Goal: Task Accomplishment & Management: Manage account settings

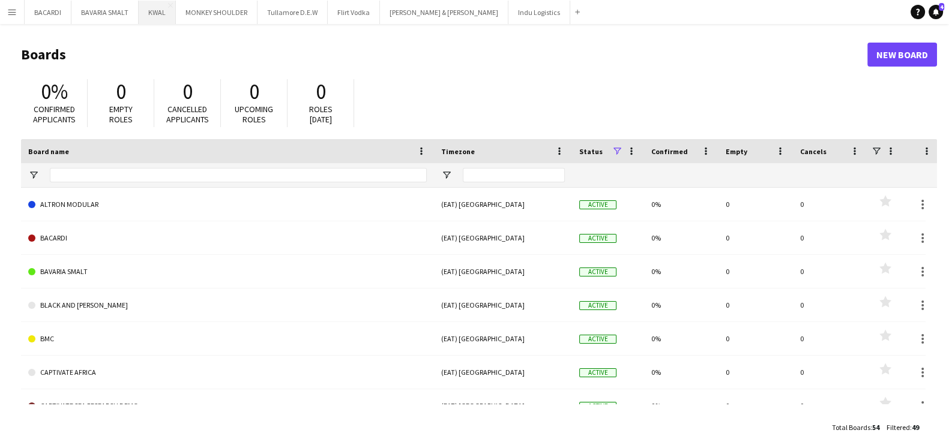
click at [151, 10] on button "KWAL Close" at bounding box center [157, 12] width 37 height 23
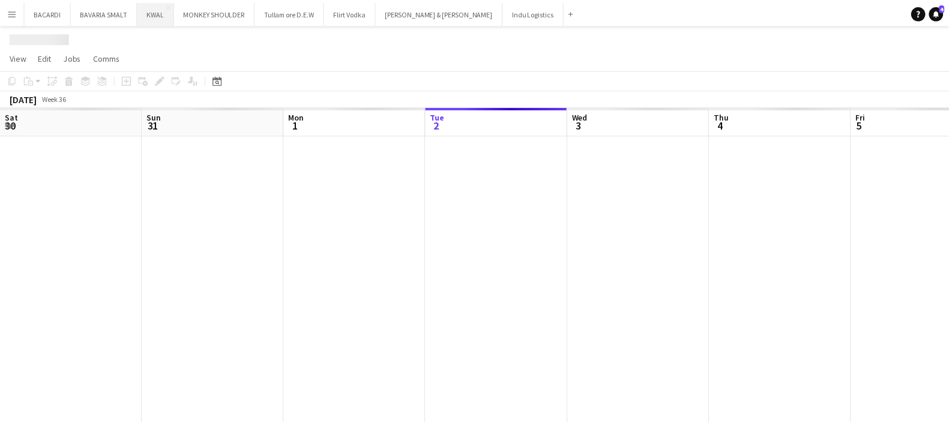
scroll to position [0, 287]
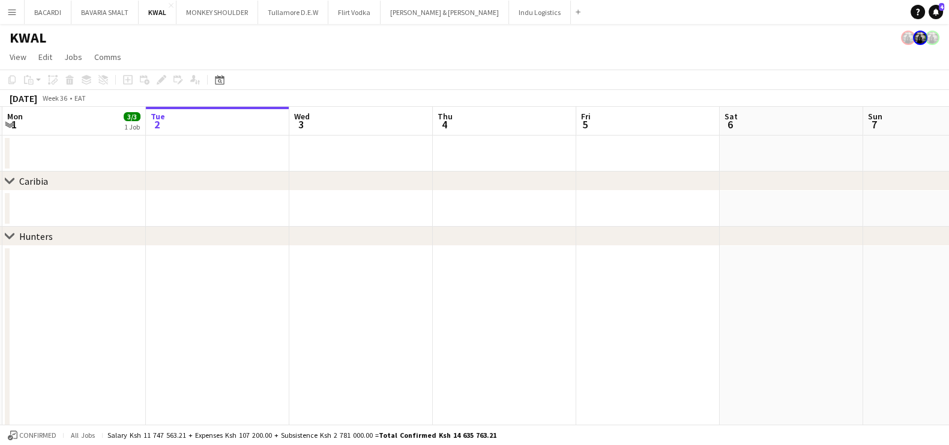
drag, startPoint x: 248, startPoint y: 290, endPoint x: 253, endPoint y: 267, distance: 23.3
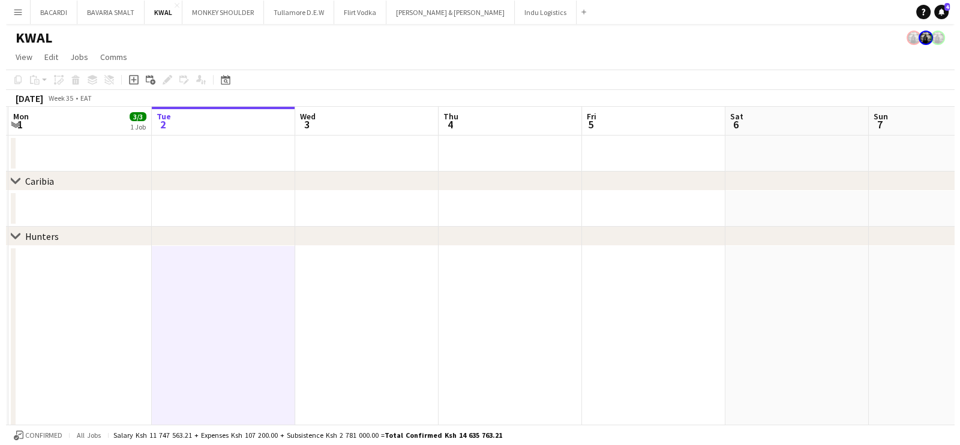
scroll to position [0, 284]
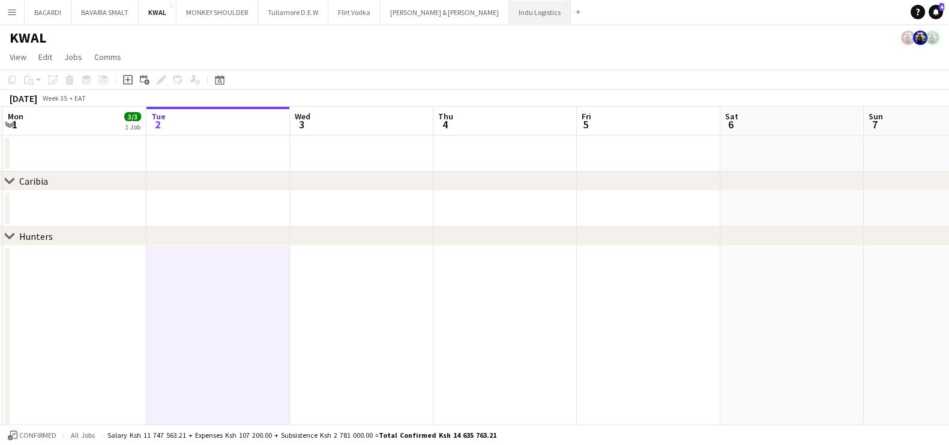
click at [509, 4] on button "Indu Logistics Close" at bounding box center [540, 12] width 62 height 23
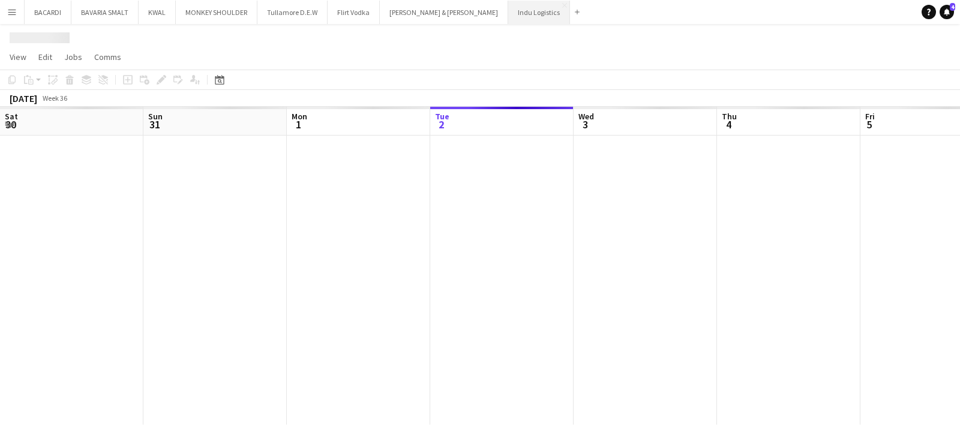
scroll to position [0, 287]
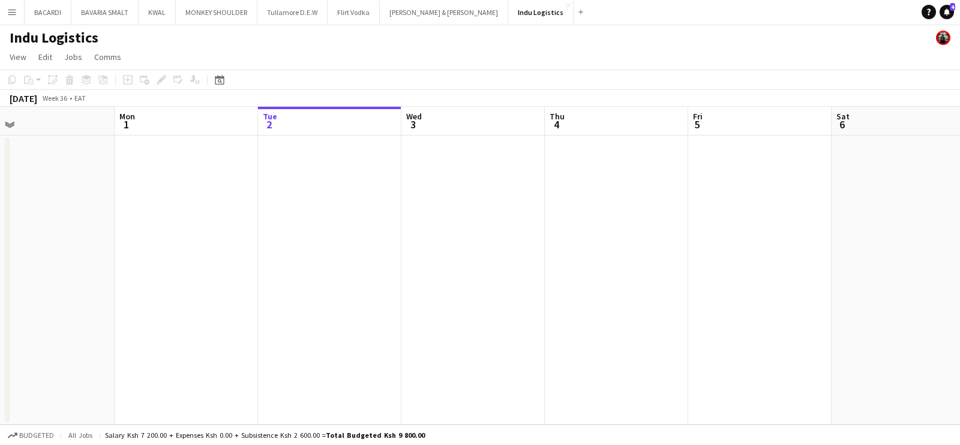
drag, startPoint x: 309, startPoint y: 199, endPoint x: 423, endPoint y: 197, distance: 113.4
click at [423, 197] on app-calendar-viewport "Fri 29 Sat 30 Sun 31 Mon 1 Tue 2 Wed 3 Thu 4 Fri 5 Sat 6 Sun 7 Mon 8 Tue 9" at bounding box center [480, 266] width 960 height 318
drag, startPoint x: 259, startPoint y: 187, endPoint x: 342, endPoint y: 179, distance: 83.1
click at [400, 179] on app-calendar-viewport "Fri 29 3/3 1 Job Sat 30 Sun 31 Mon 1 Tue 2 Wed 3 Thu 4 Fri 5 Sat 6 Sun 7 Mon 8 …" at bounding box center [480, 266] width 960 height 318
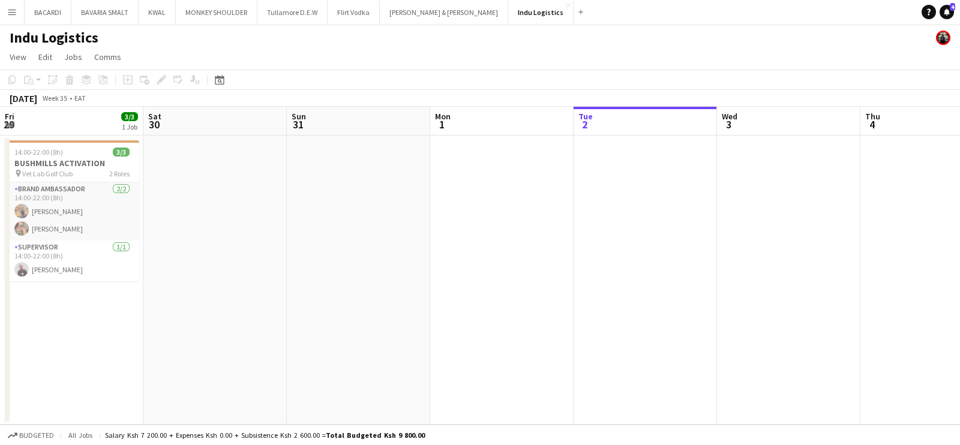
drag, startPoint x: 360, startPoint y: 173, endPoint x: 370, endPoint y: 185, distance: 16.2
click at [438, 183] on app-calendar-viewport "Wed 27 Thu 28 Fri 29 3/3 1 Job Sat 30 Sun 31 Mon 1 Tue 2 Wed 3 Thu 4 Fri 5 Sat …" at bounding box center [480, 266] width 960 height 318
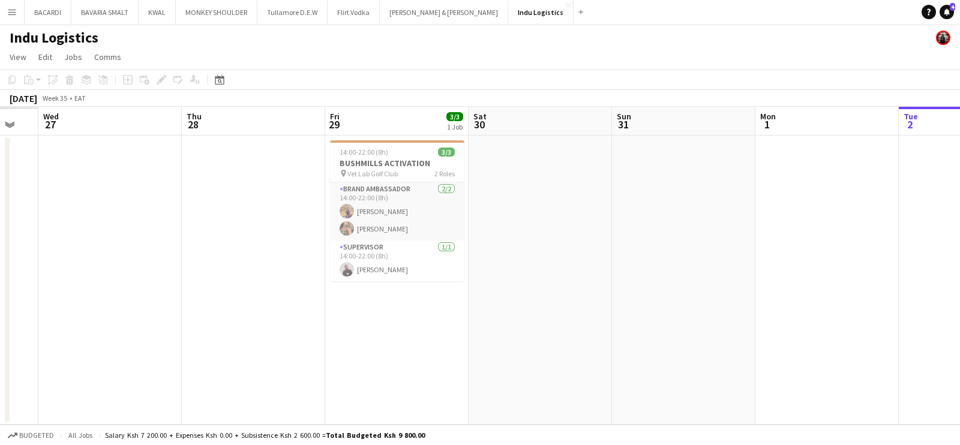
scroll to position [0, 378]
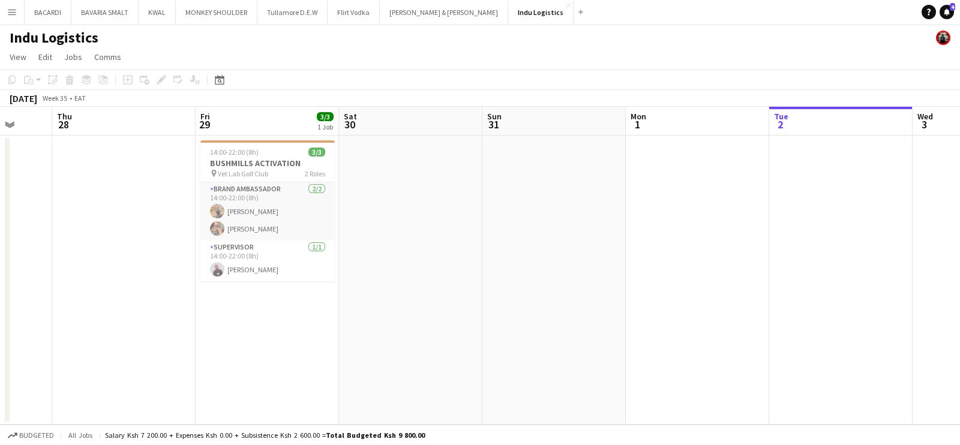
drag, startPoint x: 259, startPoint y: 188, endPoint x: 443, endPoint y: 193, distance: 184.3
click at [444, 193] on app-calendar-viewport "Mon 25 Tue 26 Wed 27 Thu 28 Fri 29 3/3 1 Job Sat 30 Sun 31 Mon 1 Tue 2 Wed 3 Th…" at bounding box center [480, 266] width 960 height 318
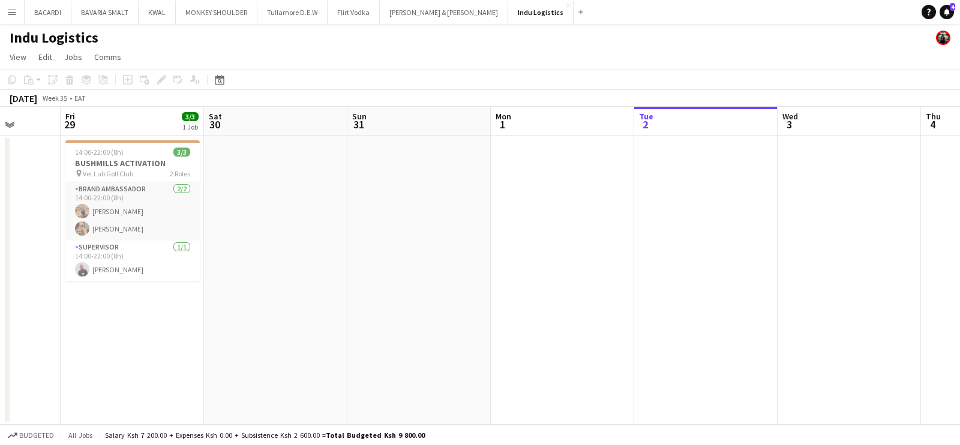
drag, startPoint x: 487, startPoint y: 209, endPoint x: 349, endPoint y: 205, distance: 138.1
click at [349, 205] on app-calendar-viewport "Mon 25 Tue 26 Wed 27 Thu 28 Fri 29 3/3 1 Job Sat 30 Sun 31 Mon 1 Tue 2 Wed 3 Th…" at bounding box center [480, 266] width 960 height 318
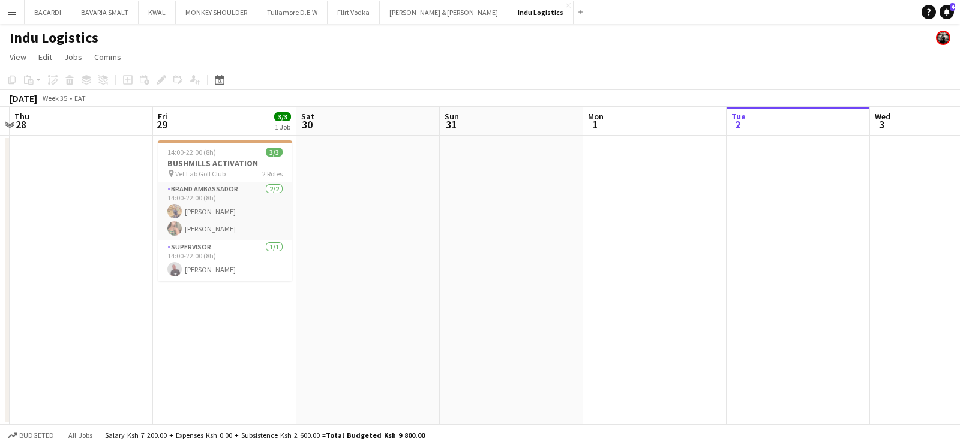
drag, startPoint x: 519, startPoint y: 202, endPoint x: 435, endPoint y: 176, distance: 87.5
click at [348, 187] on app-calendar-viewport "Mon 25 Tue 26 Wed 27 Thu 28 Fri 29 3/3 1 Job Sat 30 Sun 31 Mon 1 Tue 2 Wed 3 Th…" at bounding box center [480, 266] width 960 height 318
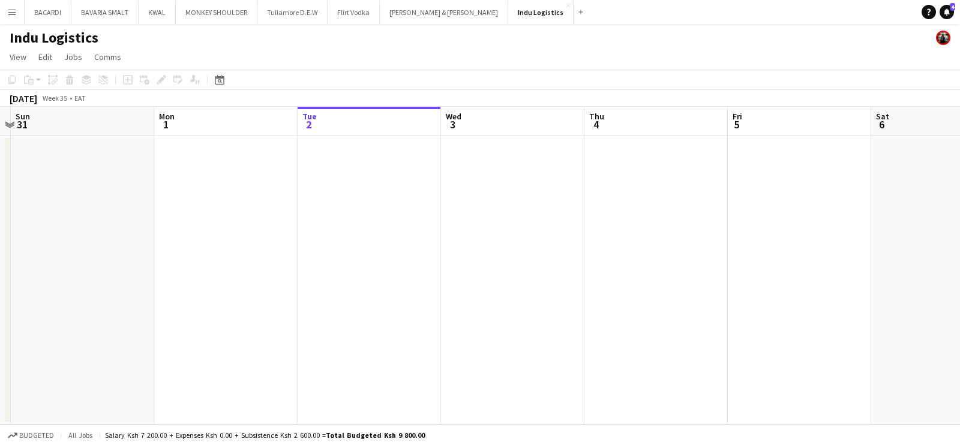
scroll to position [0, 442]
drag, startPoint x: 399, startPoint y: 196, endPoint x: 378, endPoint y: 194, distance: 21.1
click at [375, 188] on app-calendar-viewport "Thu 28 Fri 29 3/3 1 Job Sat 30 Sun 31 Mon 1 Tue 2 Wed 3 Thu 4 Fri 5 Sat 6 Sun 7…" at bounding box center [480, 266] width 960 height 318
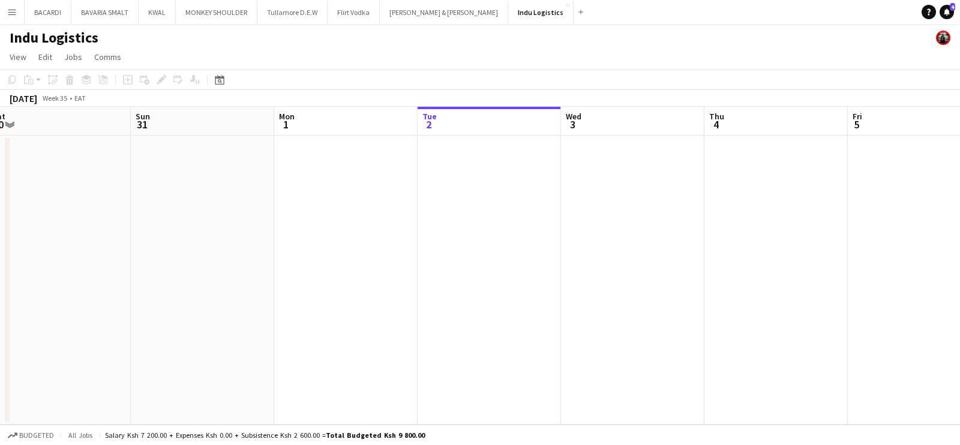
drag, startPoint x: 274, startPoint y: 188, endPoint x: 417, endPoint y: 200, distance: 143.4
click at [417, 200] on app-calendar-viewport "Thu 28 Fri 29 3/3 1 Job Sat 30 Sun 31 Mon 1 Tue 2 Wed 3 Thu 4 Fri 5 Sat 6 Sun 7…" at bounding box center [480, 266] width 960 height 318
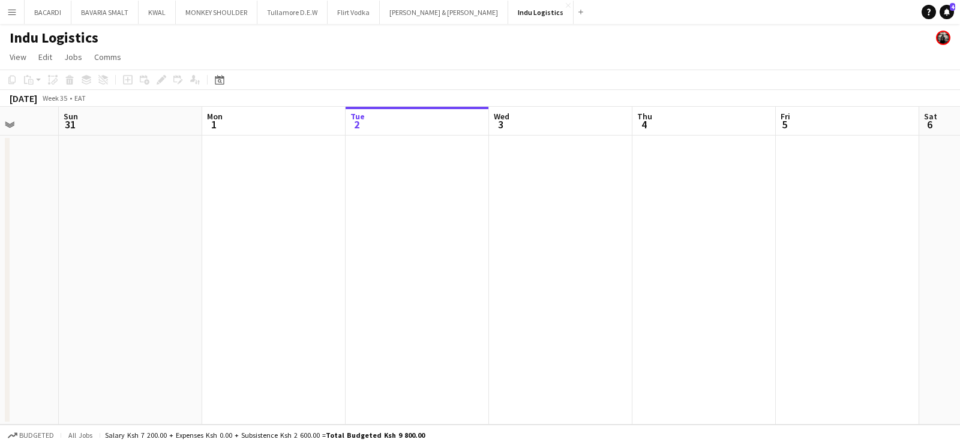
drag, startPoint x: 201, startPoint y: 211, endPoint x: 441, endPoint y: 218, distance: 240.2
click at [440, 218] on app-calendar-viewport "Thu 28 Fri 29 3/3 1 Job Sat 30 Sun 31 Mon 1 Tue 2 Wed 3 Thu 4 Fri 5 Sat 6 Sun 7…" at bounding box center [480, 266] width 960 height 318
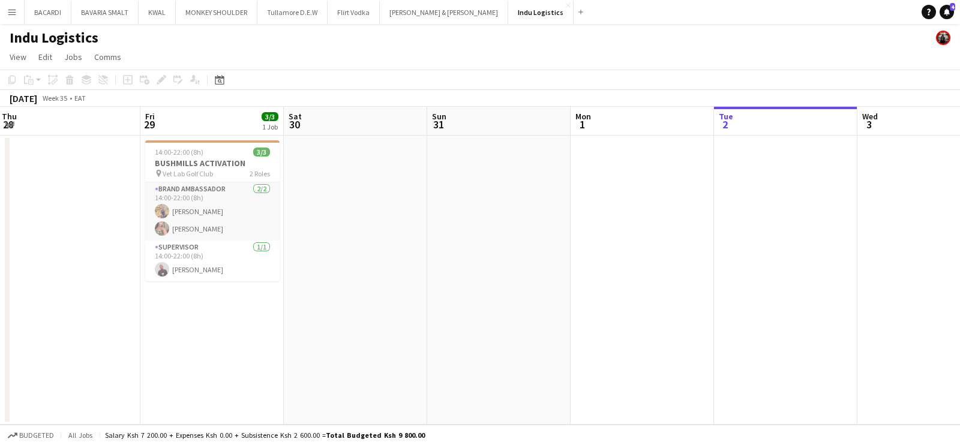
drag, startPoint x: 263, startPoint y: 238, endPoint x: 469, endPoint y: 235, distance: 205.3
click at [467, 235] on app-calendar-viewport "Tue 26 Wed 27 Thu 28 Fri 29 3/3 1 Job Sat 30 Sun 31 Mon 1 Tue 2 Wed 3 Thu 4 Fri…" at bounding box center [480, 266] width 960 height 318
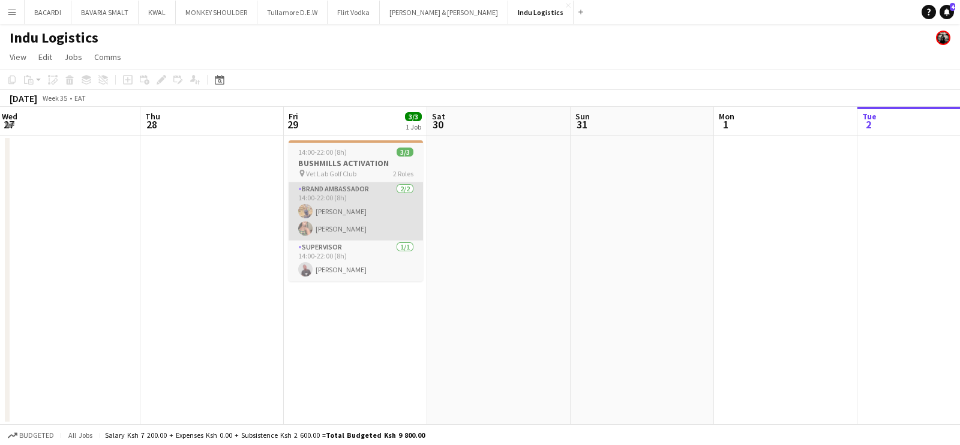
scroll to position [0, 288]
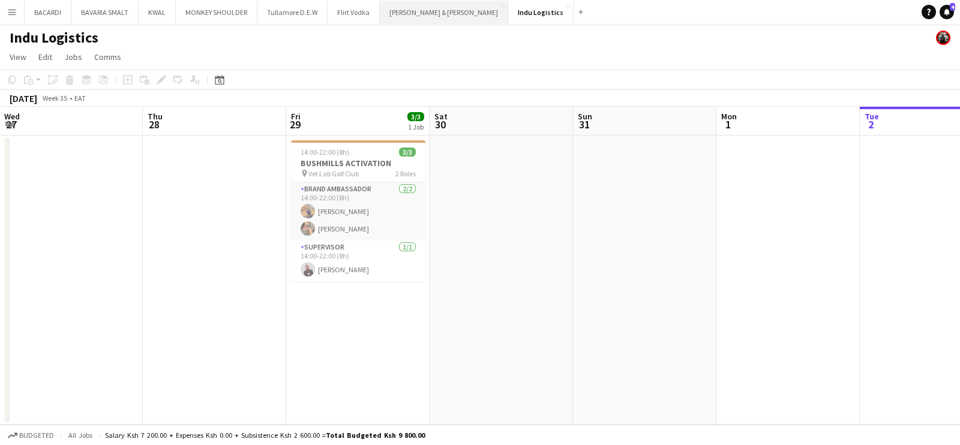
click at [393, 14] on button "[PERSON_NAME] & [PERSON_NAME] Close" at bounding box center [444, 12] width 128 height 23
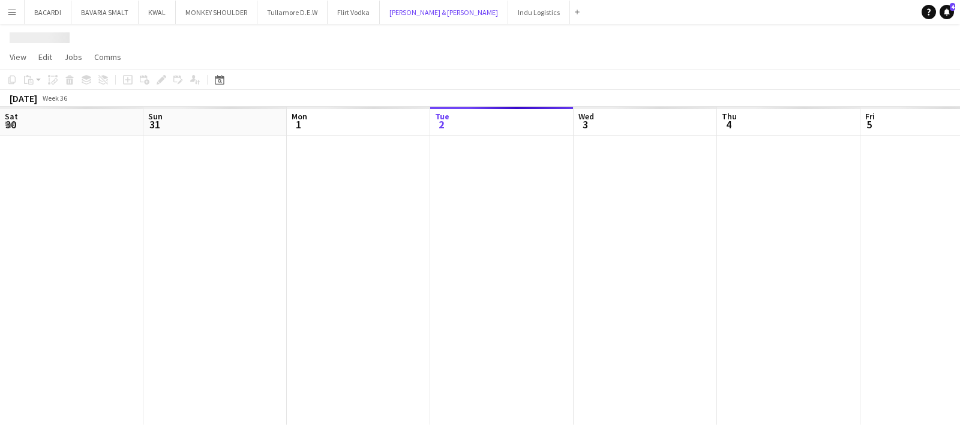
scroll to position [0, 287]
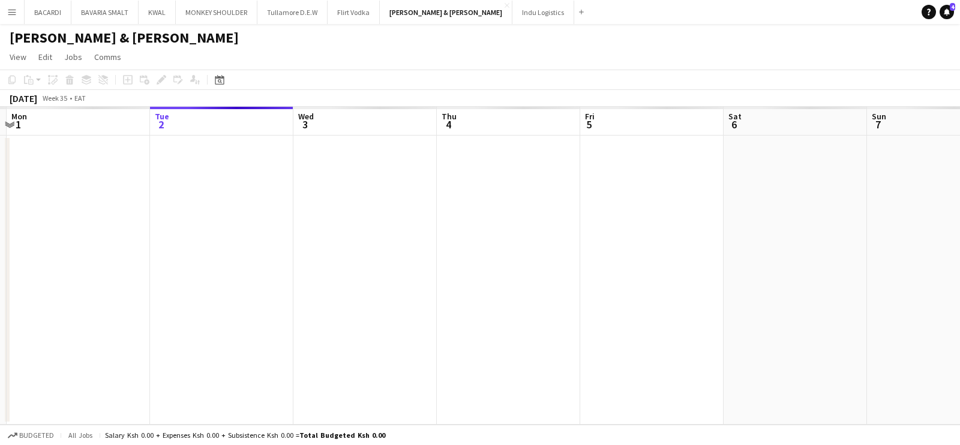
drag, startPoint x: 181, startPoint y: 260, endPoint x: 474, endPoint y: 226, distance: 295.0
click at [474, 226] on app-calendar-viewport "Fri 29 Sat 30 Sun 31 Mon 1 Tue 2 Wed 3 Thu 4 Fri 5 Sat 6 Sun 7 Mon 8 Tue 9" at bounding box center [480, 266] width 960 height 318
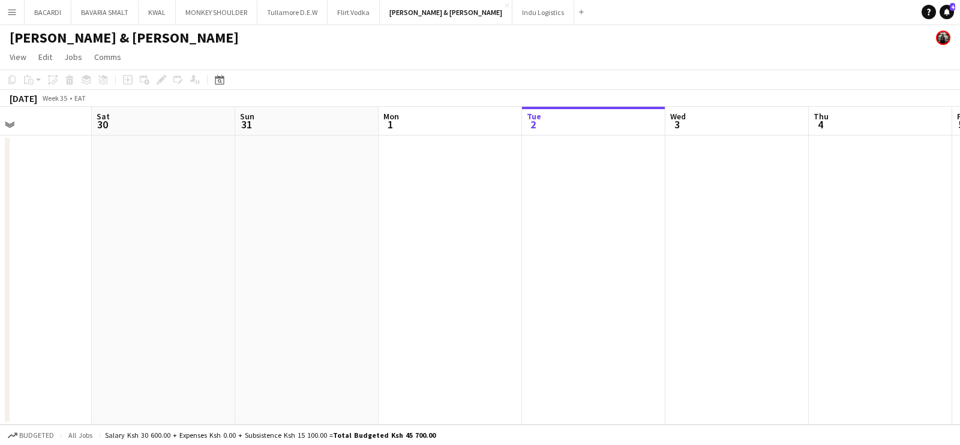
drag, startPoint x: 219, startPoint y: 238, endPoint x: 609, endPoint y: 198, distance: 392.2
click at [609, 198] on app-calendar-viewport "Wed 27 Thu 28 Fri 29 Sat 30 Sun 31 Mon 1 Tue 2 Wed 3 Thu 4 Fri 5 Sat 6 Sun 7" at bounding box center [480, 266] width 960 height 318
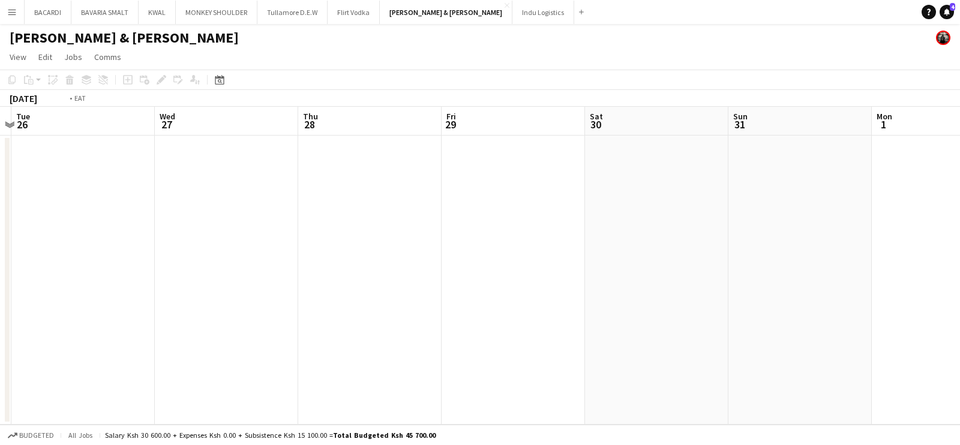
drag, startPoint x: 549, startPoint y: 181, endPoint x: 423, endPoint y: 224, distance: 132.7
click at [645, 175] on app-calendar-viewport "Sun 24 Mon 25 Tue 26 Wed 27 Thu 28 Fri 29 Sat 30 Sun 31 Mon 1 Tue 2 Wed 3 Thu 4" at bounding box center [480, 266] width 960 height 318
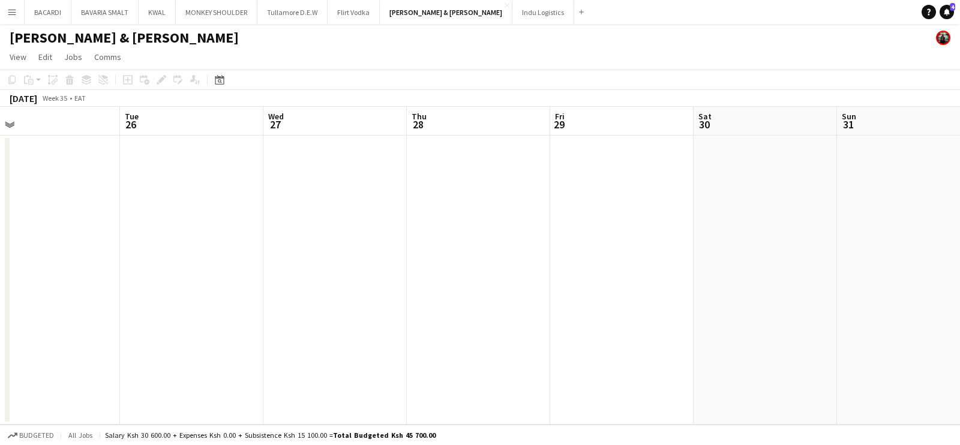
drag, startPoint x: 391, startPoint y: 217, endPoint x: 679, endPoint y: 226, distance: 288.3
click at [679, 226] on app-calendar-viewport "Sat 23 3/3 1 Job Sun 24 Mon 25 Tue 26 Wed 27 Thu 28 Fri 29 Sat 30 Sun 31 Mon 1 …" at bounding box center [480, 266] width 960 height 318
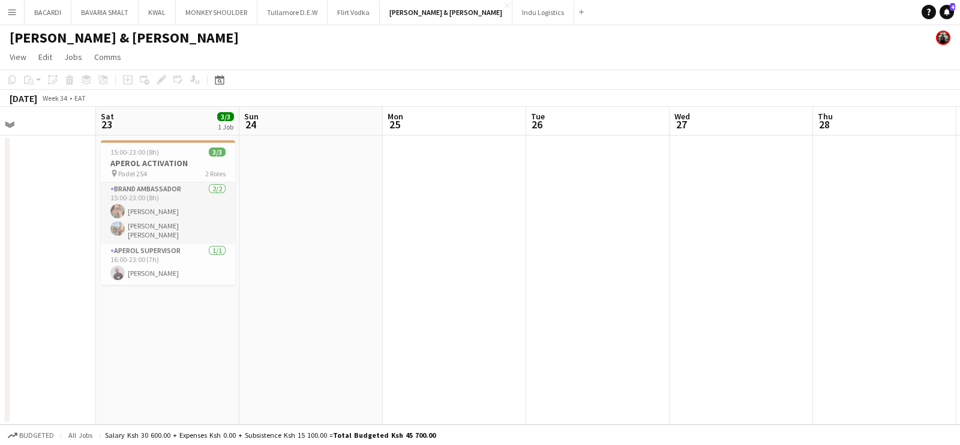
scroll to position [0, 267]
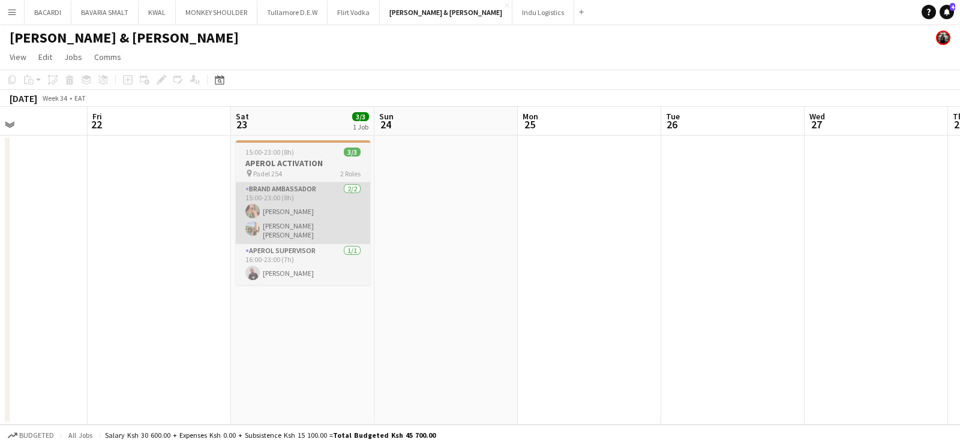
drag, startPoint x: 327, startPoint y: 258, endPoint x: 652, endPoint y: 233, distance: 325.7
click at [705, 232] on app-calendar-viewport "Tue 19 Wed 20 Thu 21 Fri 22 Sat 23 3/3 1 Job Sun 24 Mon 25 Tue 26 Wed 27 Thu 28…" at bounding box center [480, 266] width 960 height 318
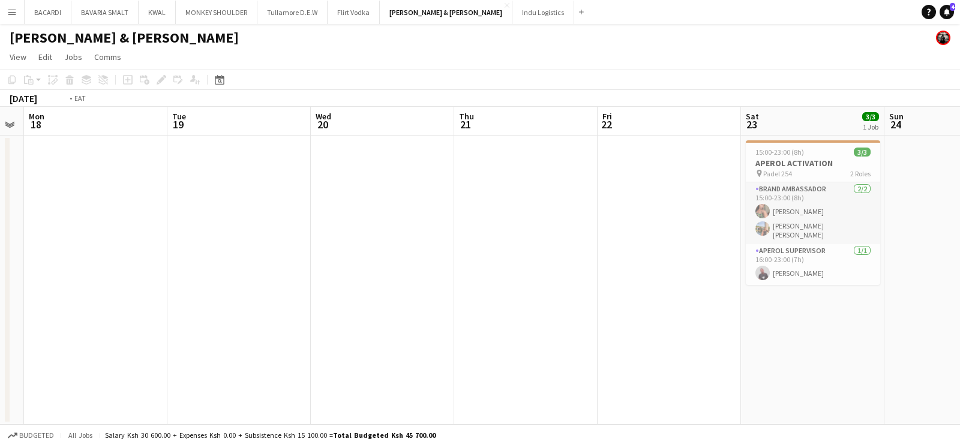
drag, startPoint x: 315, startPoint y: 262, endPoint x: 681, endPoint y: 224, distance: 368.6
click at [681, 224] on app-calendar-viewport "Sat 16 Sun 17 Mon 18 Tue 19 Wed 20 Thu 21 Fri 22 Sat 23 3/3 1 Job Sun 24 Mon 25…" at bounding box center [480, 266] width 960 height 318
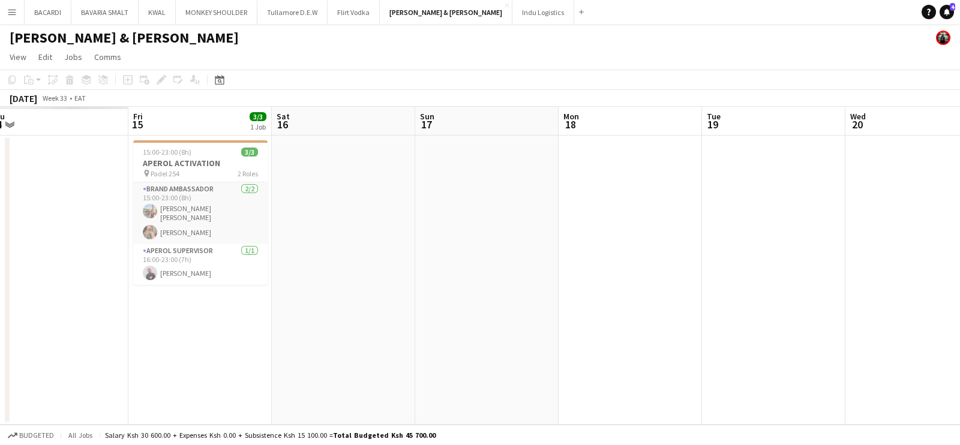
drag, startPoint x: 649, startPoint y: 244, endPoint x: 753, endPoint y: 263, distance: 106.1
click at [753, 263] on app-calendar-viewport "Tue 12 Wed 13 Thu 14 Fri 15 3/3 1 Job Sat 16 Sun 17 Mon 18 Tue 19 Wed 20 Thu 21…" at bounding box center [480, 266] width 960 height 318
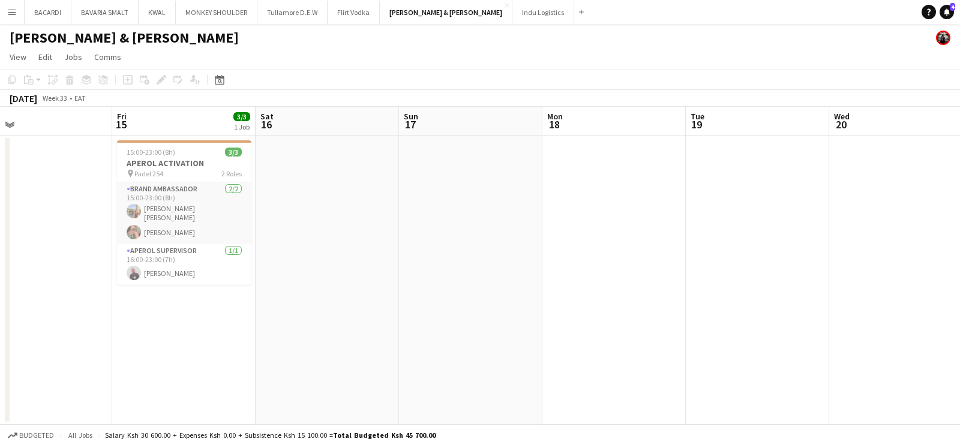
scroll to position [0, 313]
drag, startPoint x: 326, startPoint y: 223, endPoint x: 447, endPoint y: 196, distance: 123.6
click at [447, 196] on app-calendar-viewport "Tue 12 Wed 13 Thu 14 Fri 15 3/3 1 Job Sat 16 Sun 17 Mon 18 Tue 19 Wed 20 Thu 21…" at bounding box center [480, 266] width 960 height 318
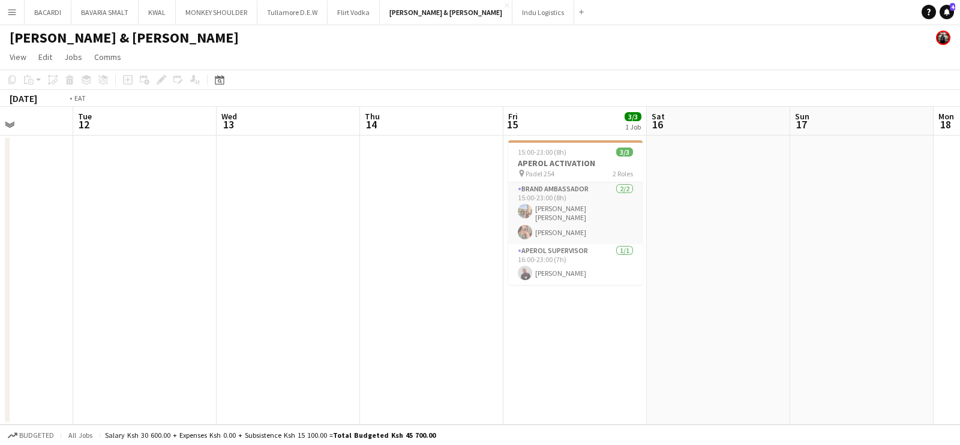
drag, startPoint x: 204, startPoint y: 324, endPoint x: 400, endPoint y: 251, distance: 209.3
click at [532, 245] on app-calendar-viewport "Sat 9 Sun 10 Mon 11 Tue 12 Wed 13 Thu 14 Fri 15 3/3 1 Job Sat 16 Sun 17 Mon 18 …" at bounding box center [480, 266] width 960 height 318
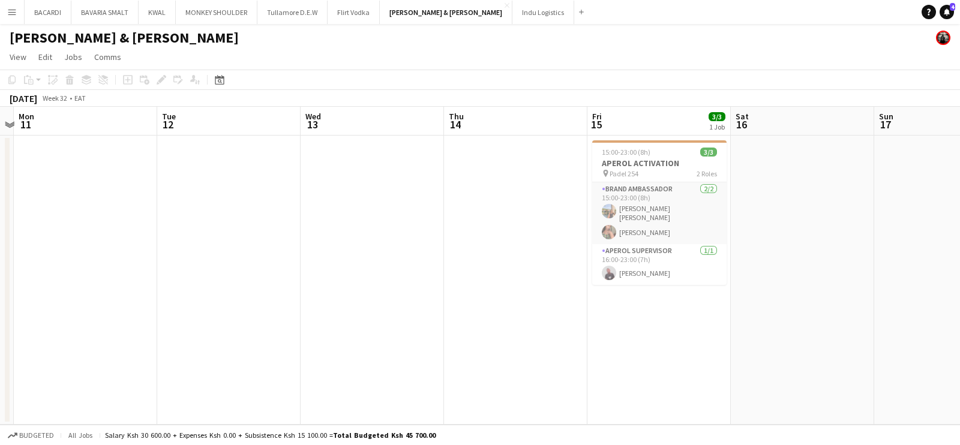
drag, startPoint x: 317, startPoint y: 251, endPoint x: 464, endPoint y: 236, distance: 147.8
click at [471, 236] on app-calendar-viewport "Fri 8 Sat 9 7/7 1 Job Sun 10 Mon 11 Tue 12 Wed 13 Thu 14 Fri 15 3/3 1 Job Sat 1…" at bounding box center [480, 266] width 960 height 318
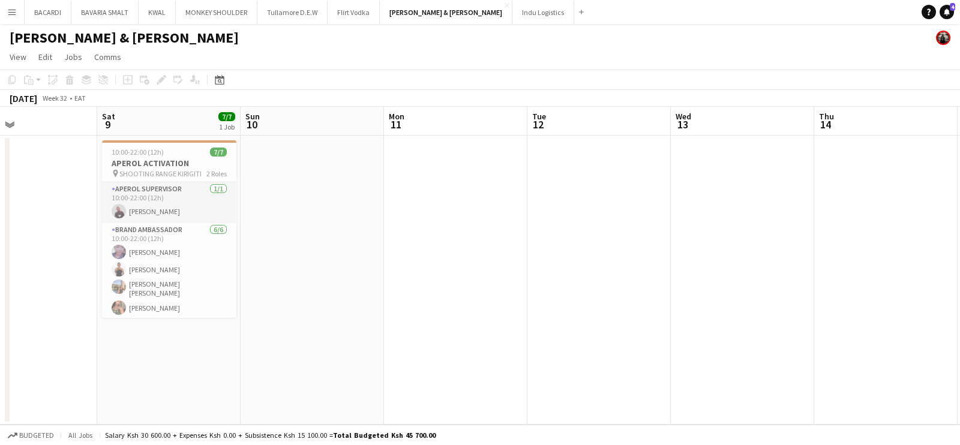
drag, startPoint x: 180, startPoint y: 254, endPoint x: 546, endPoint y: 235, distance: 366.6
click at [546, 235] on app-calendar-viewport "Wed 6 Thu 7 Fri 8 Sat 9 7/7 1 Job Sun 10 Mon 11 Tue 12 Wed 13 Thu 14 Fri 15 3/3…" at bounding box center [480, 266] width 960 height 318
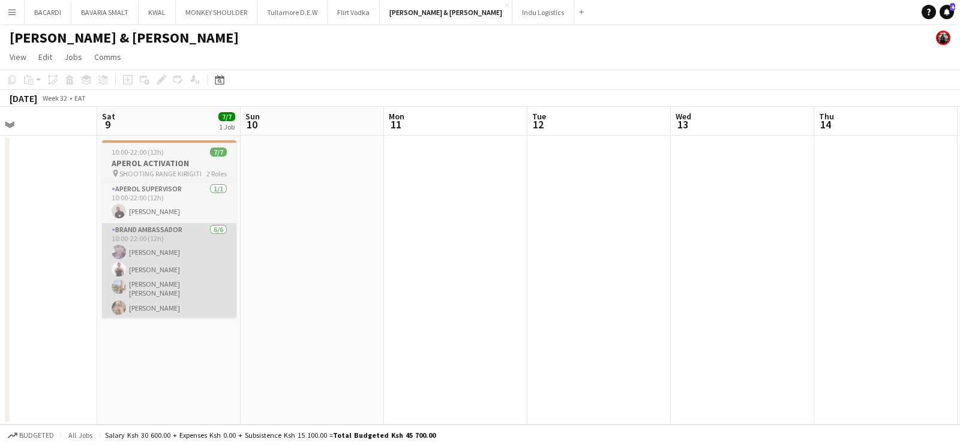
scroll to position [0, 327]
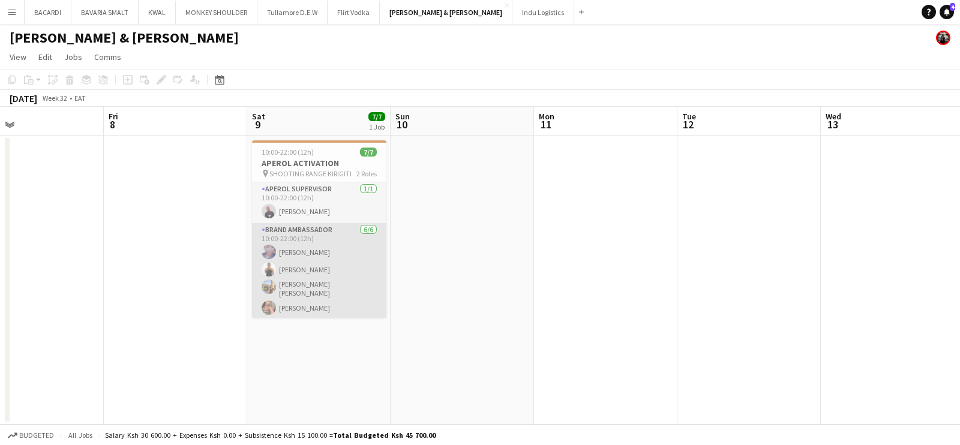
click at [306, 250] on app-card-role "Brand Ambassador [DATE] 10:00-22:00 (12h) [PERSON_NAME] [PERSON_NAME] Gathingi …" at bounding box center [319, 288] width 134 height 131
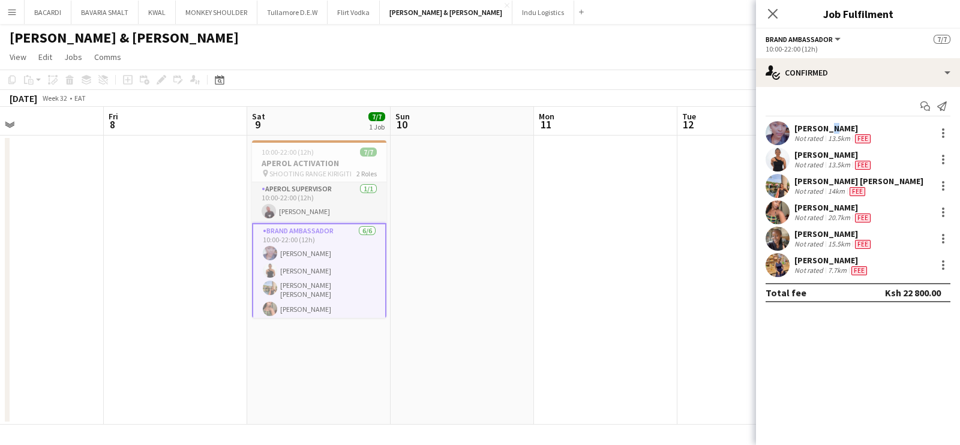
click at [821, 128] on div "[PERSON_NAME]" at bounding box center [834, 128] width 79 height 11
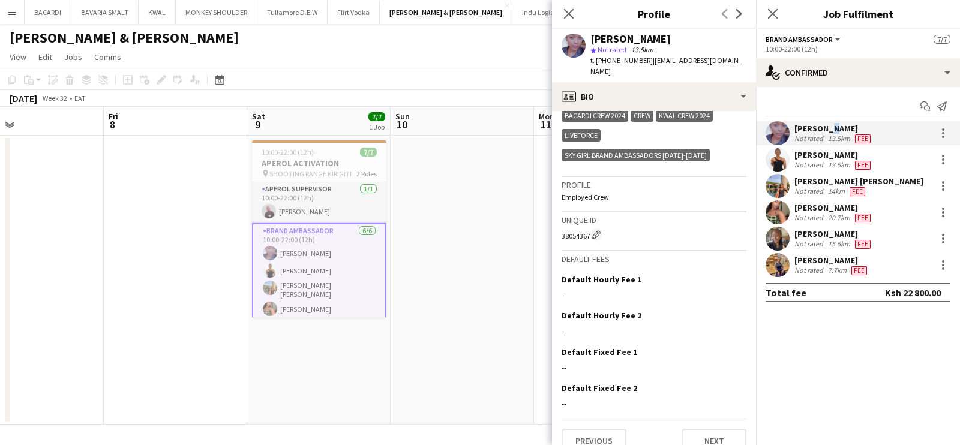
scroll to position [417, 0]
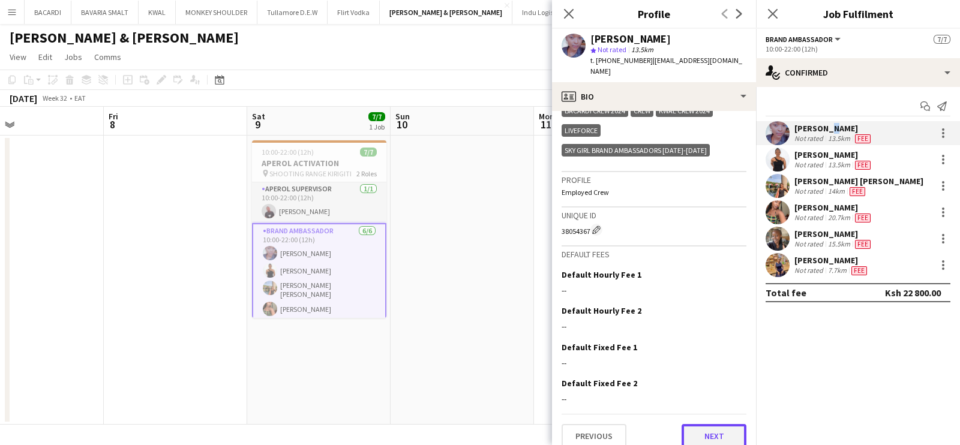
click at [703, 430] on button "Next" at bounding box center [714, 436] width 65 height 24
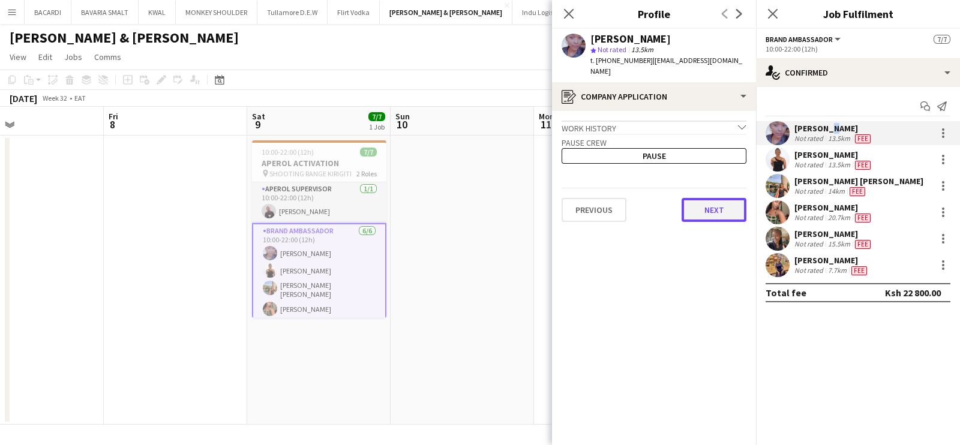
click at [724, 208] on button "Next" at bounding box center [714, 210] width 65 height 24
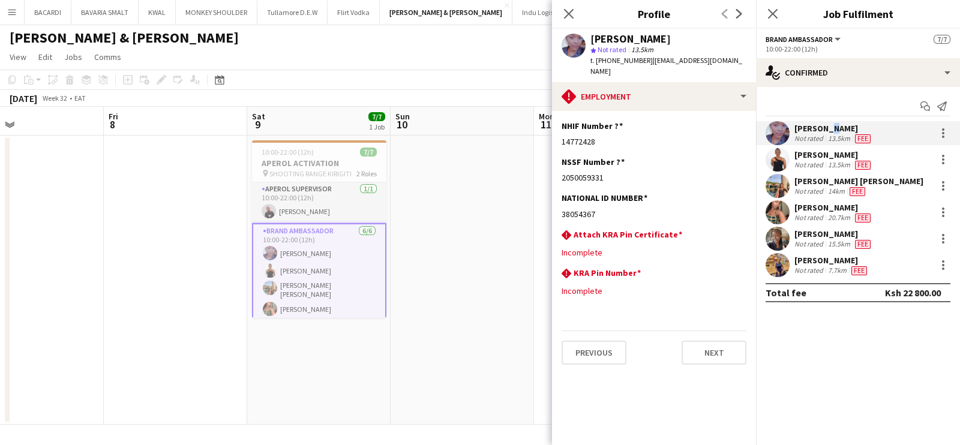
drag, startPoint x: 596, startPoint y: 203, endPoint x: 553, endPoint y: 202, distance: 43.2
click at [553, 202] on app-section-data-types "NHIF Number ? Edit this field 14772428 NSSF Number ? Edit this field 2050059331…" at bounding box center [654, 278] width 204 height 334
copy div "38054367"
click at [452, 40] on div "[PERSON_NAME] & [PERSON_NAME]" at bounding box center [480, 35] width 960 height 23
